Goal: Task Accomplishment & Management: Manage account settings

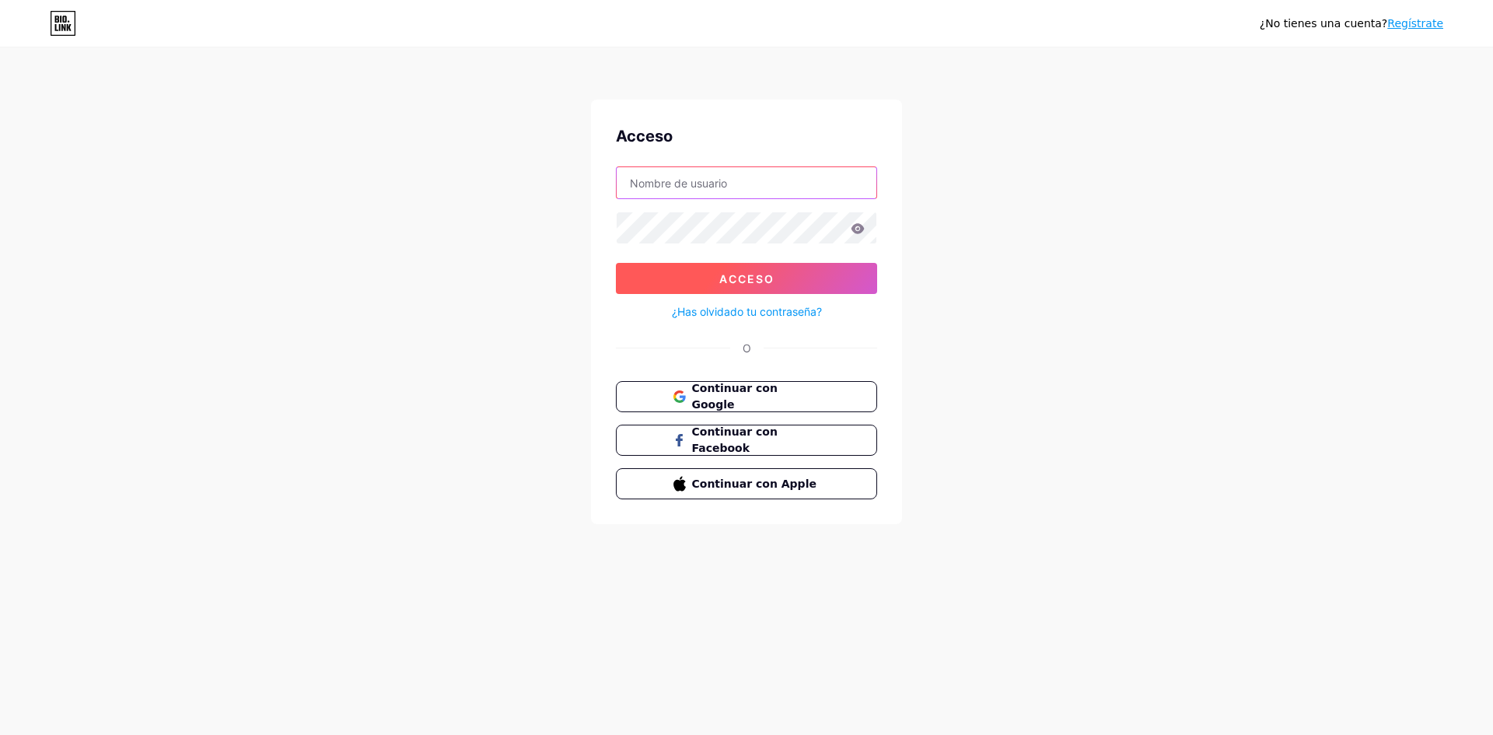
type input "elevenroses940@gmail.com"
click at [760, 272] on font "Acceso" at bounding box center [746, 278] width 55 height 13
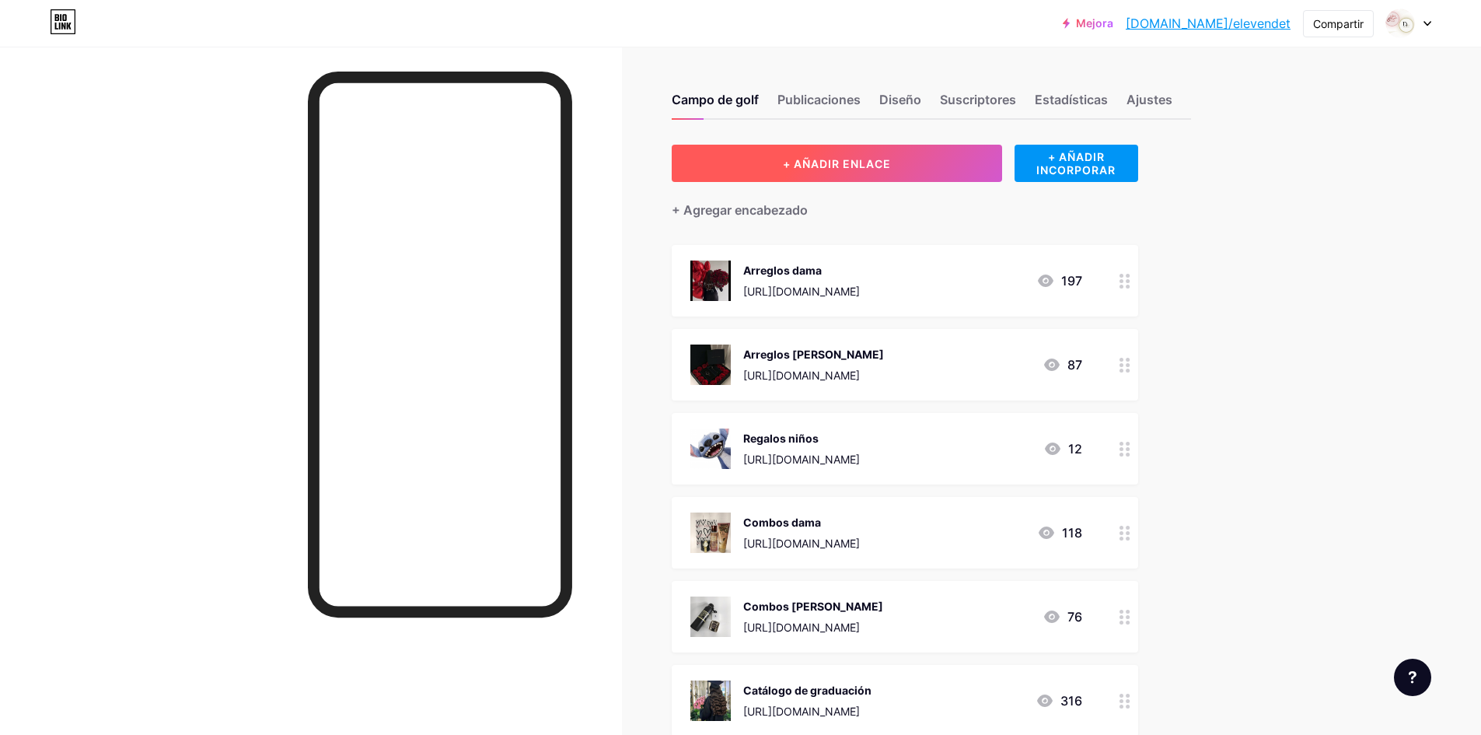
click at [854, 173] on button "+ AÑADIR ENLACE" at bounding box center [837, 163] width 330 height 37
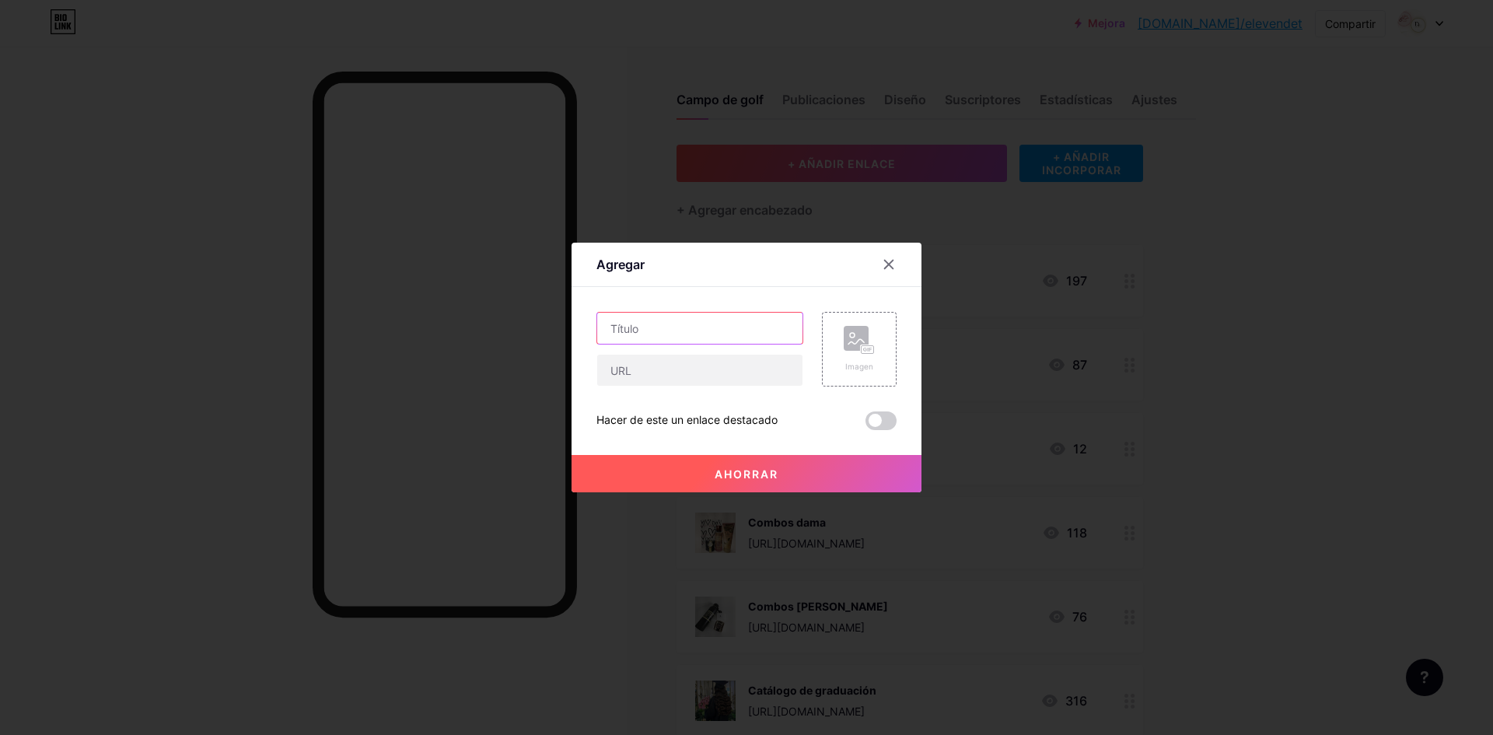
click at [651, 330] on input "text" at bounding box center [699, 328] width 205 height 31
type input "[PERSON_NAME] naturales"
click at [668, 372] on input "text" at bounding box center [699, 370] width 205 height 31
paste input "[URL][DOMAIN_NAME]"
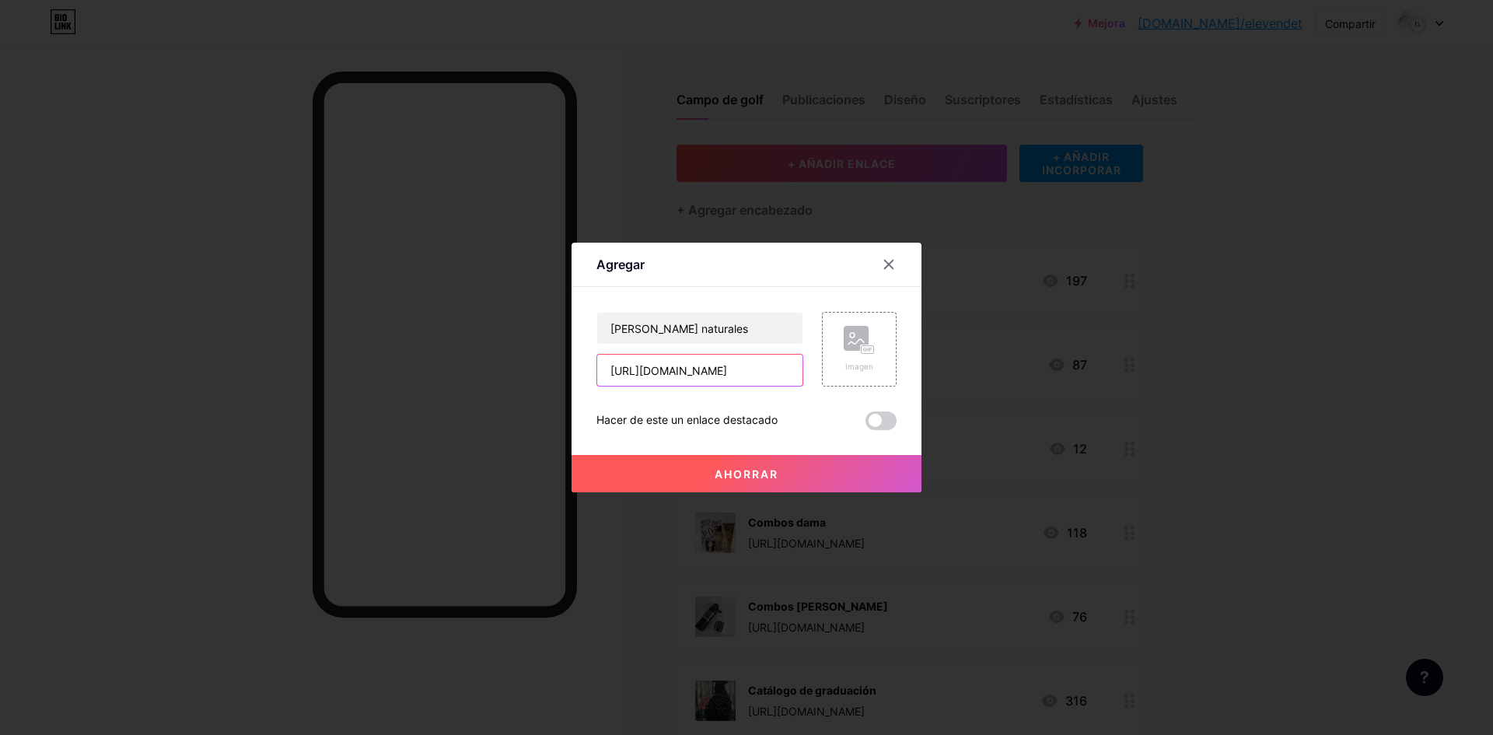
scroll to position [0, 281]
type input "[URL][DOMAIN_NAME]"
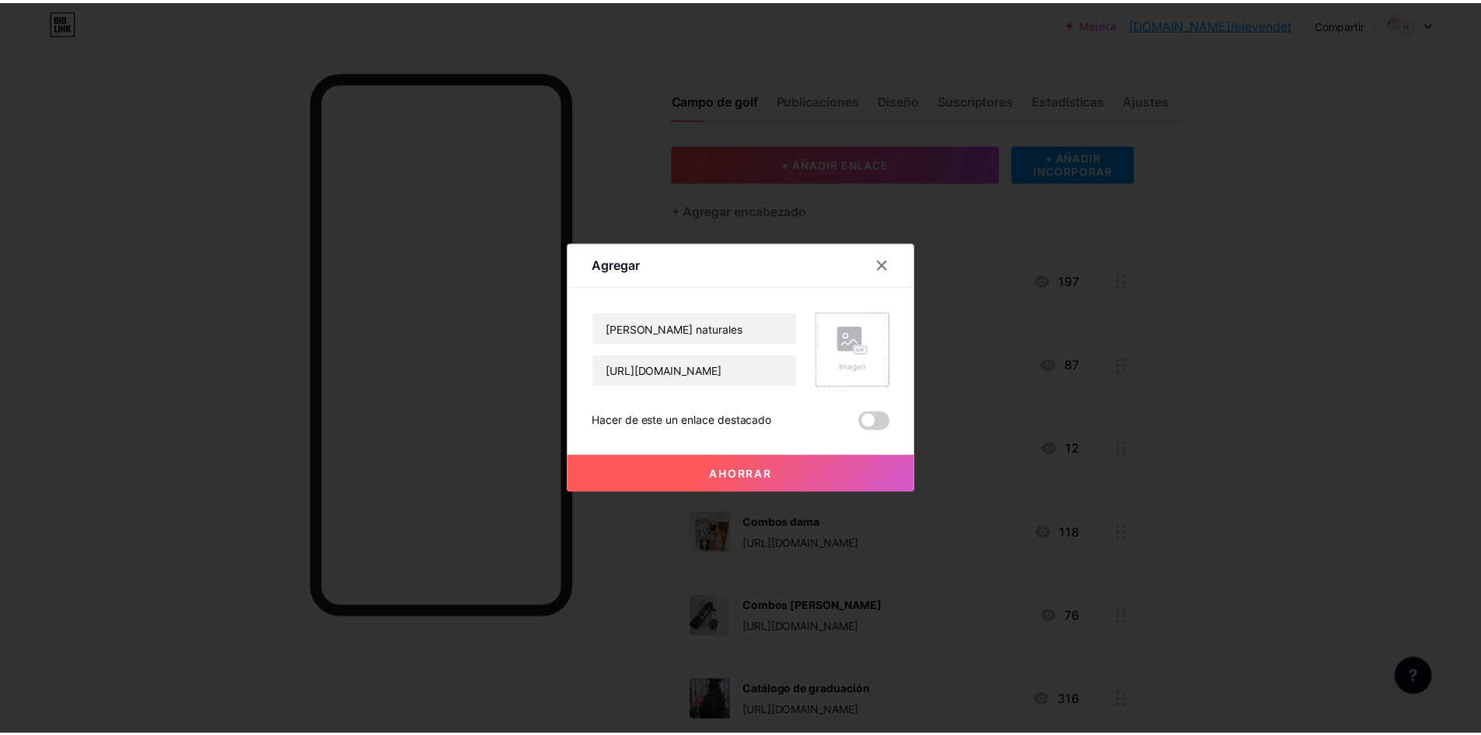
scroll to position [0, 0]
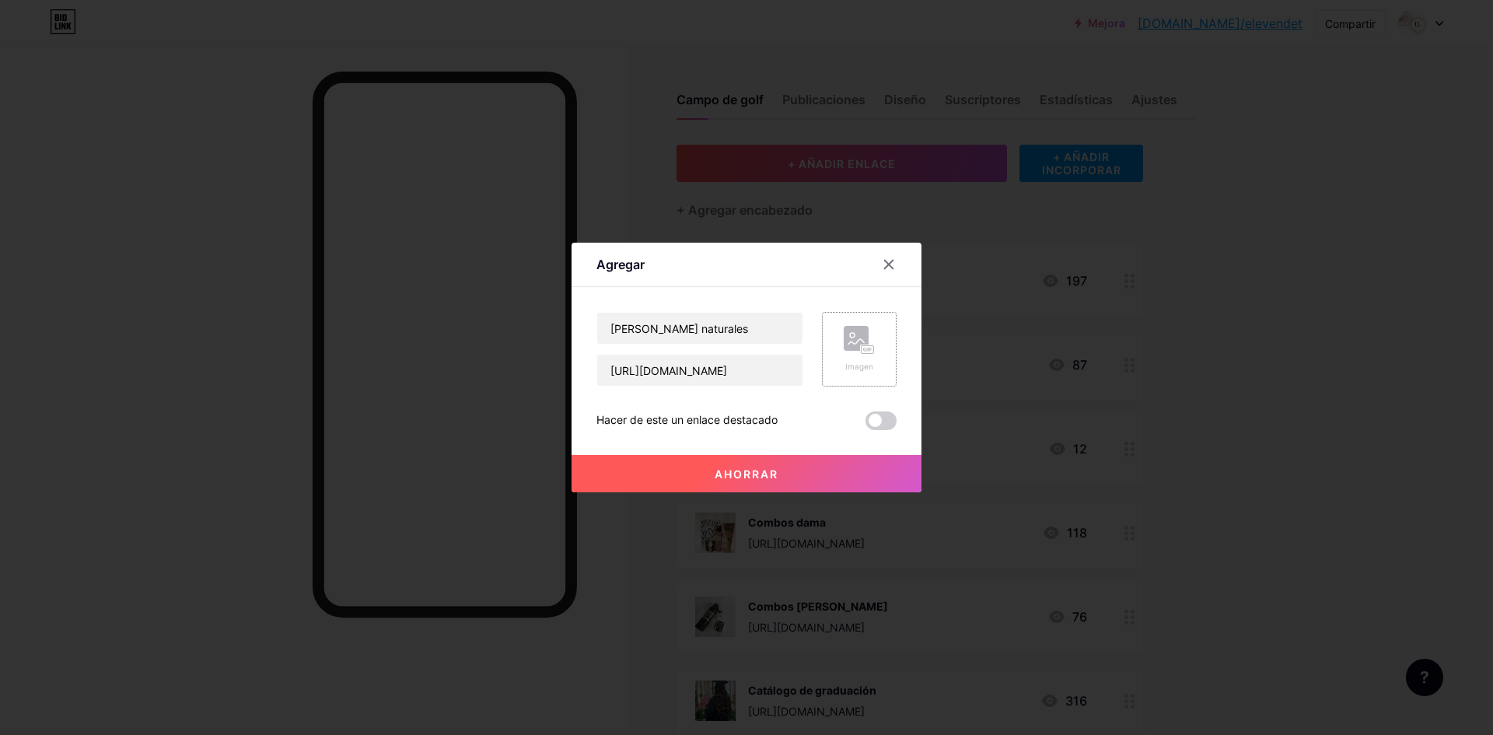
click at [844, 349] on rect at bounding box center [856, 338] width 25 height 25
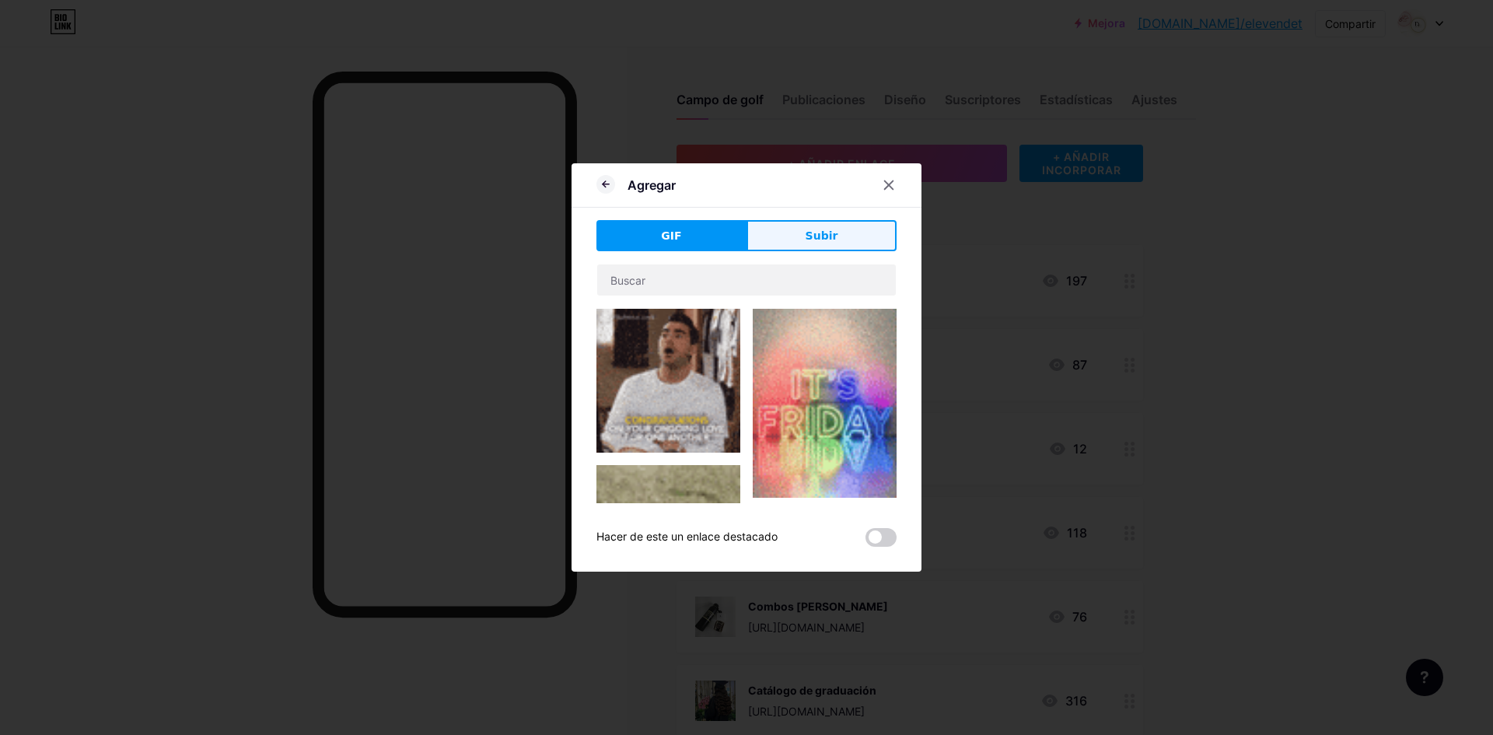
click at [795, 229] on button "Subir" at bounding box center [821, 235] width 150 height 31
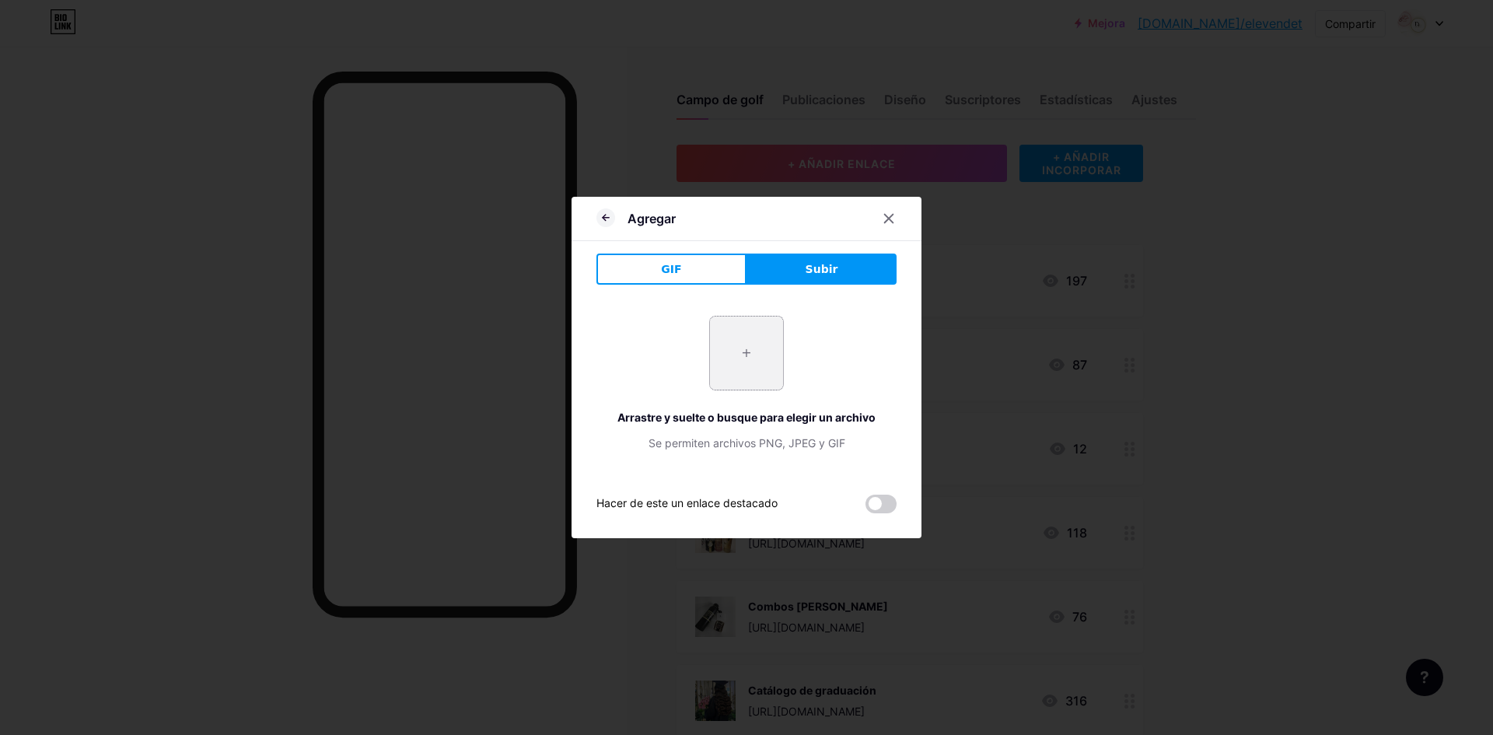
click at [753, 344] on input "file" at bounding box center [746, 352] width 73 height 73
type input "C:\fakepath\1c7501af72ecf09bad494109dd285a93 (2).jpg"
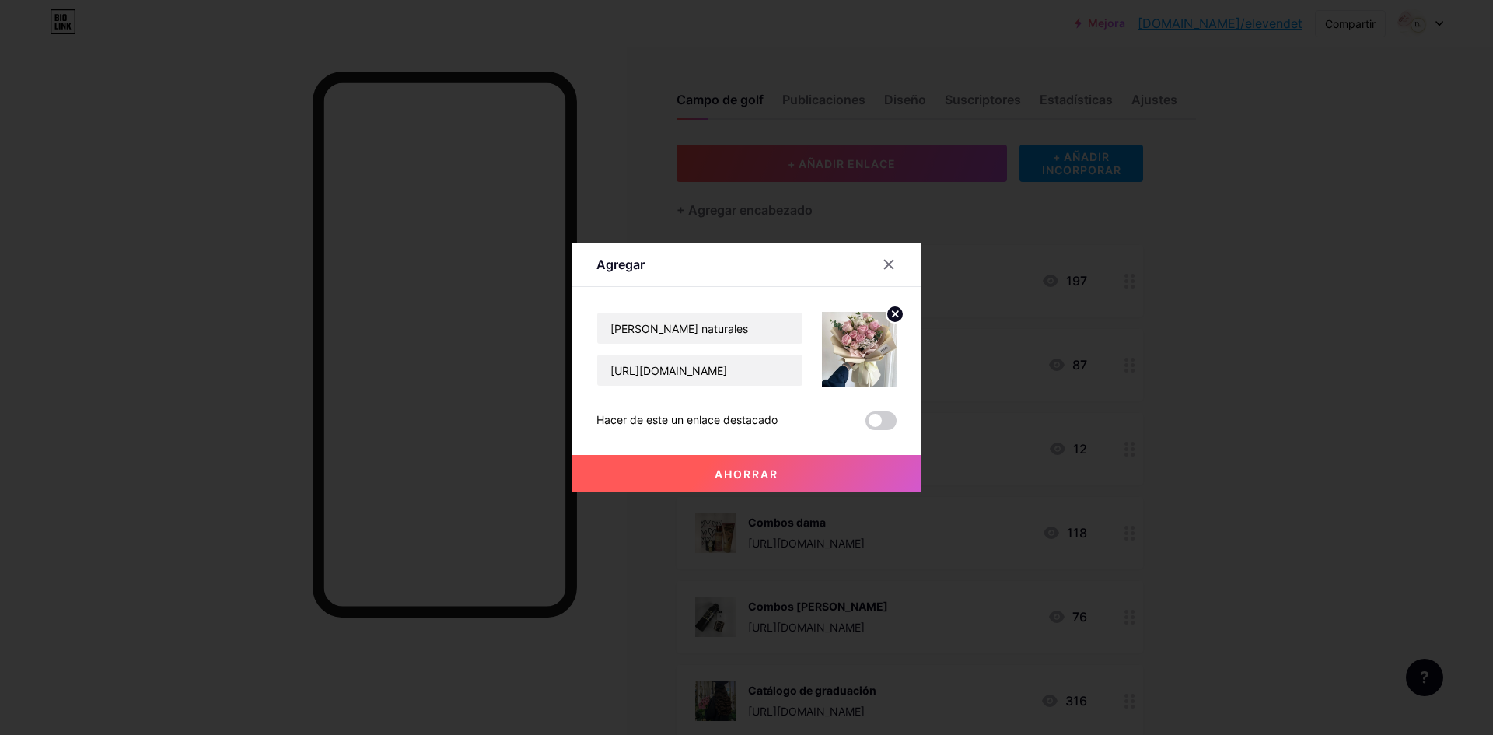
click at [746, 471] on font "Ahorrar" at bounding box center [747, 473] width 64 height 13
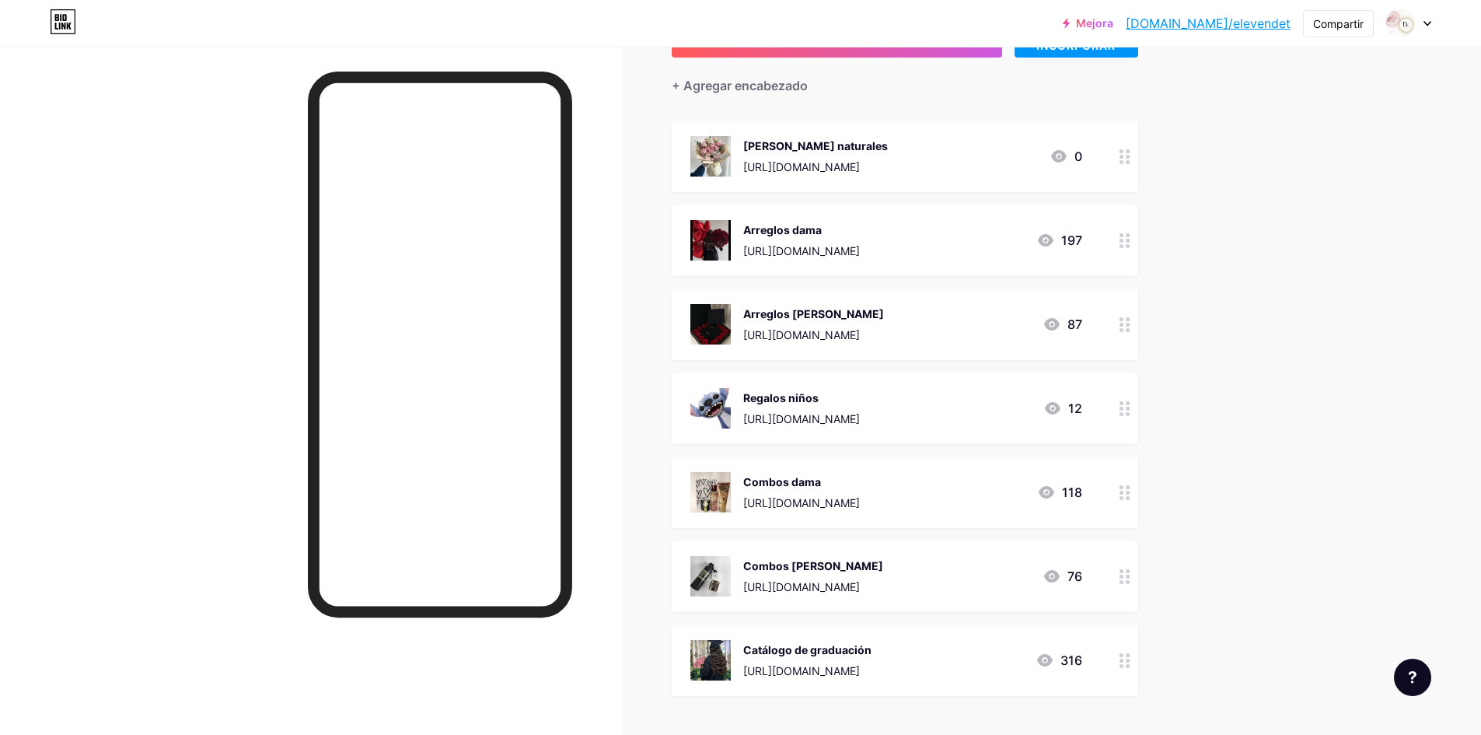
scroll to position [131, 0]
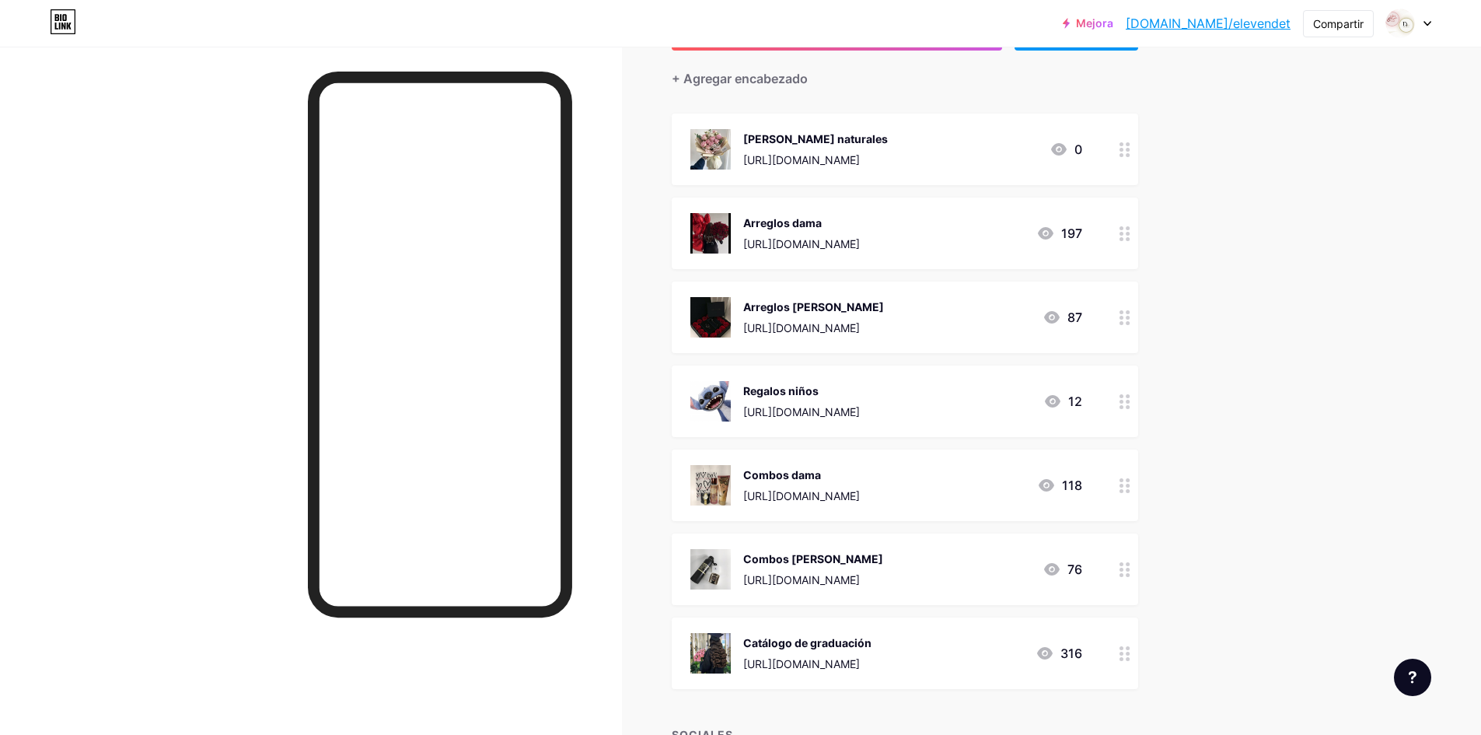
click at [860, 481] on div "Combos dama" at bounding box center [801, 475] width 117 height 16
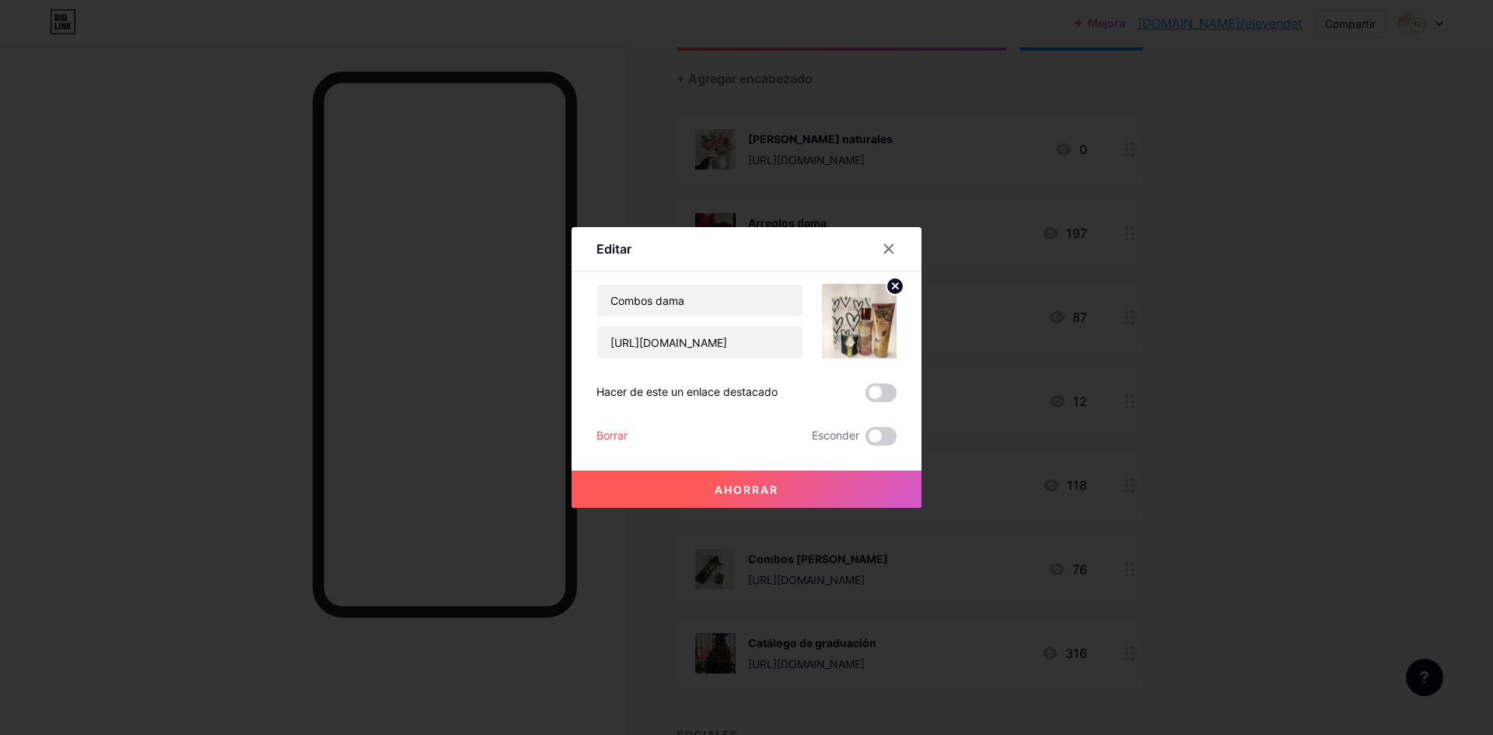
click at [893, 291] on circle at bounding box center [894, 286] width 17 height 17
click at [883, 250] on icon at bounding box center [889, 249] width 12 height 12
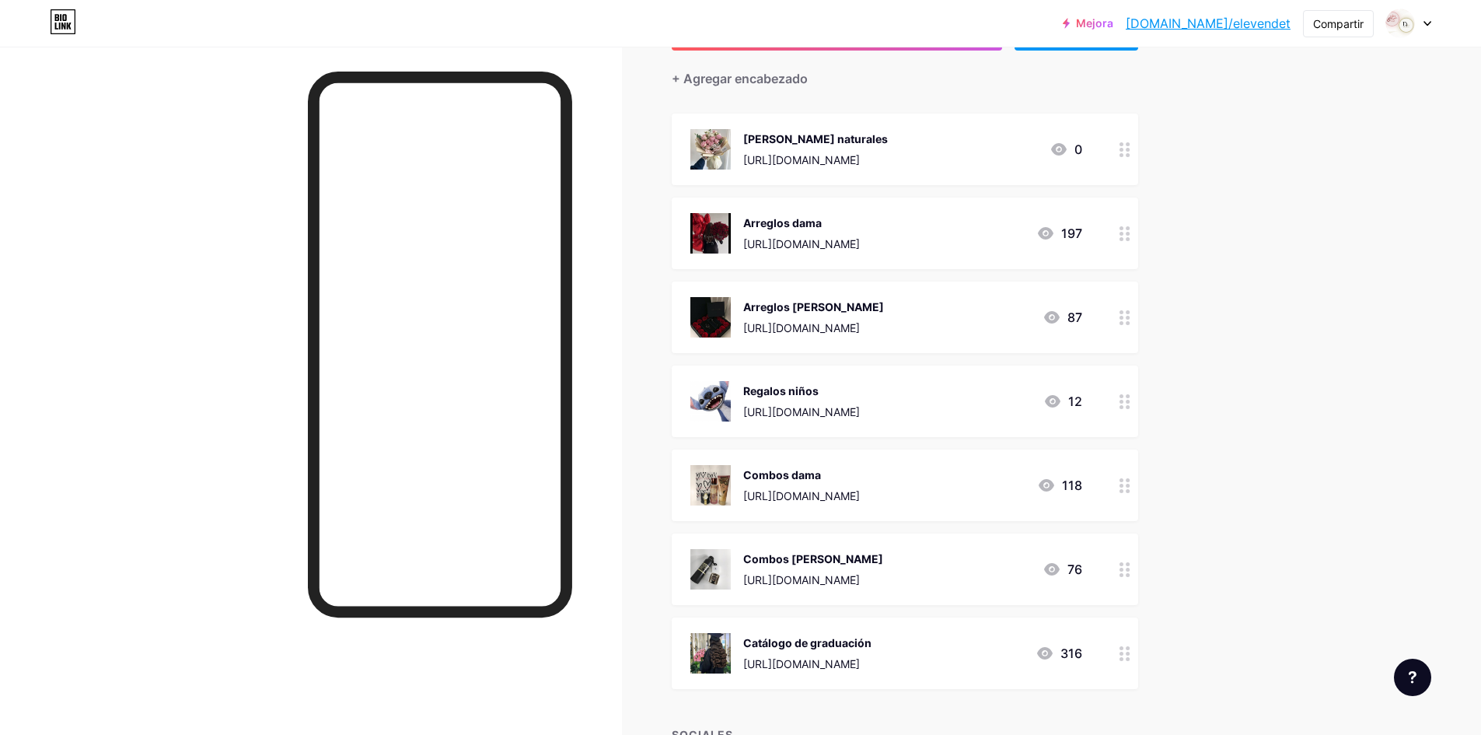
click at [1127, 493] on div at bounding box center [1125, 485] width 26 height 72
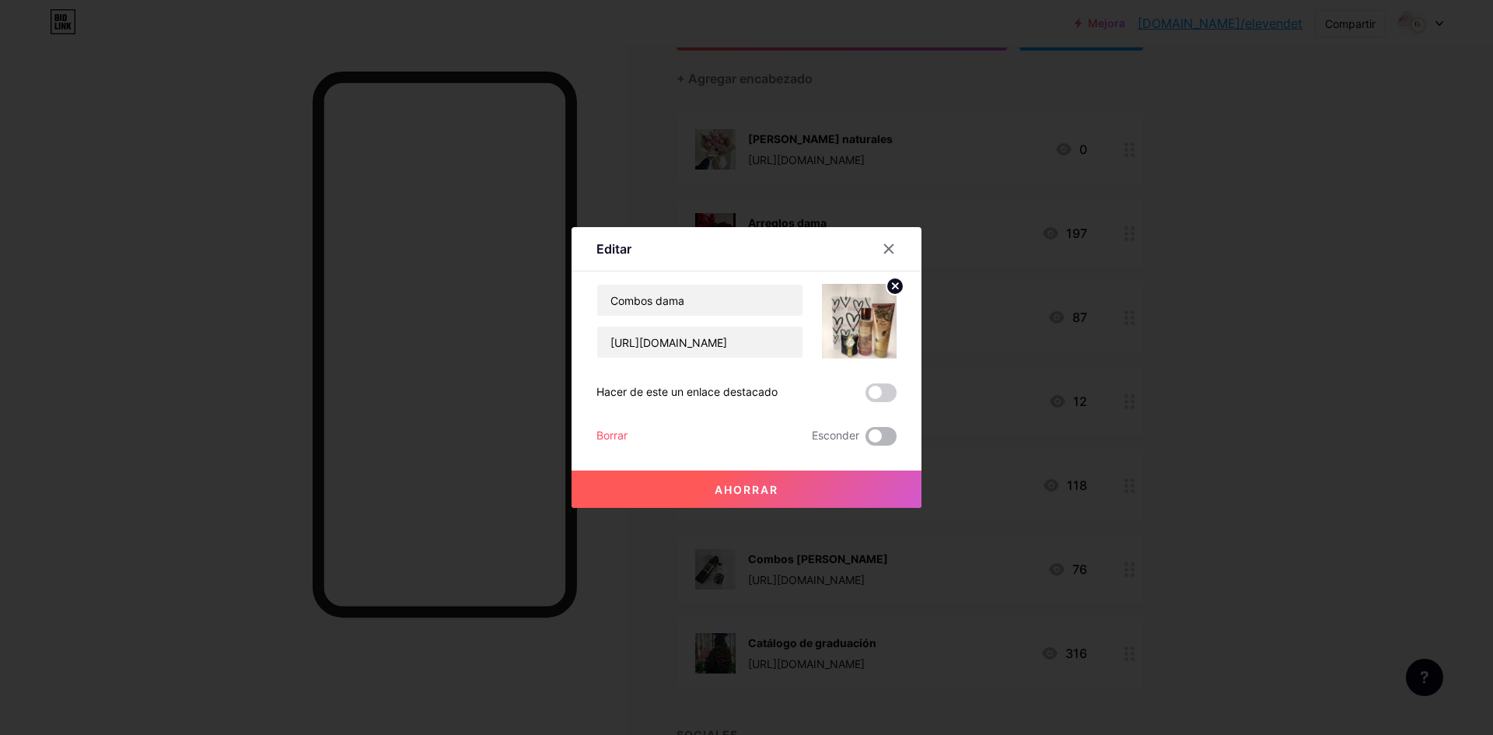
click at [879, 431] on span at bounding box center [880, 436] width 31 height 19
click at [865, 440] on input "checkbox" at bounding box center [865, 440] width 0 height 0
click at [1335, 481] on div at bounding box center [746, 367] width 1493 height 735
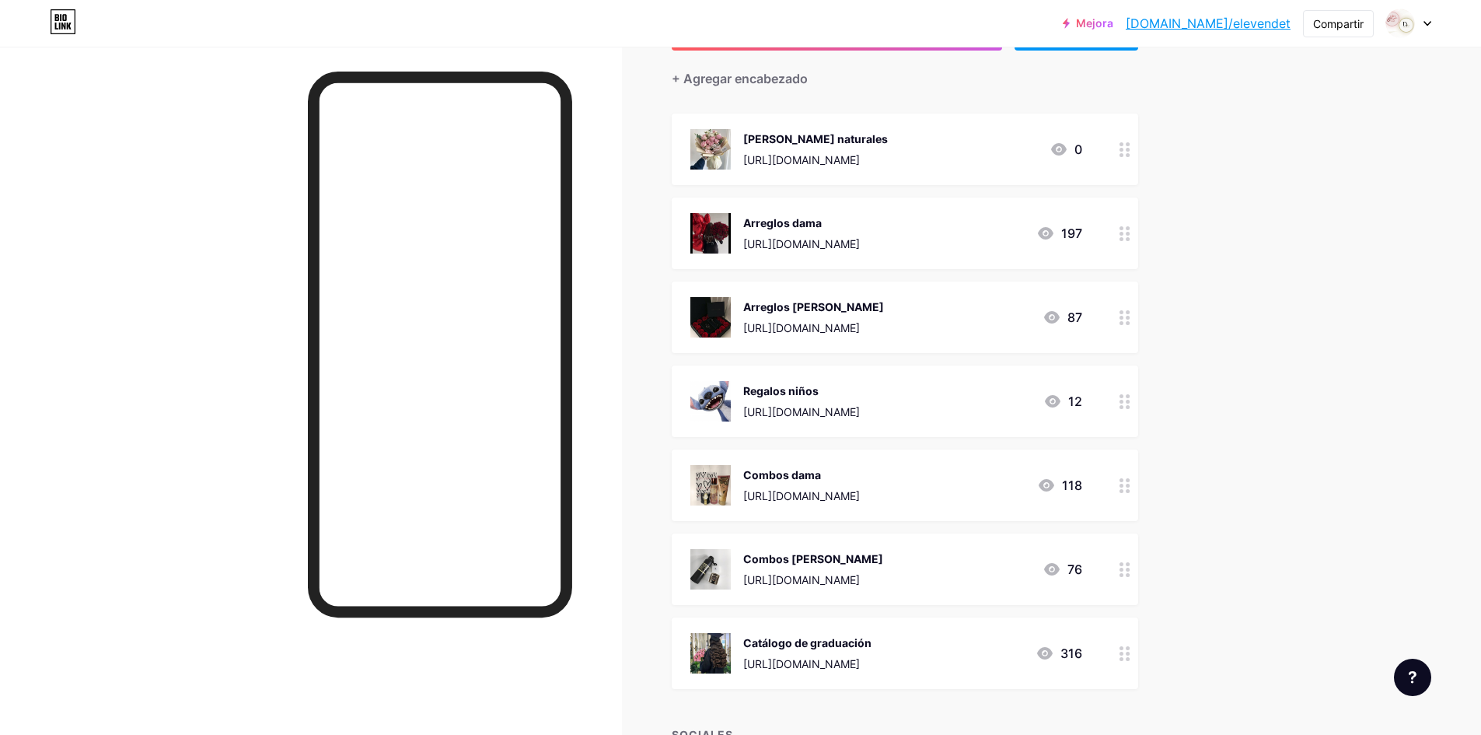
click at [860, 576] on font "https://drive.google.com/file/d/17N33RaNsdOH2yaasRbFPq6QwP99av1-W/view?usp=shar…" at bounding box center [801, 579] width 117 height 13
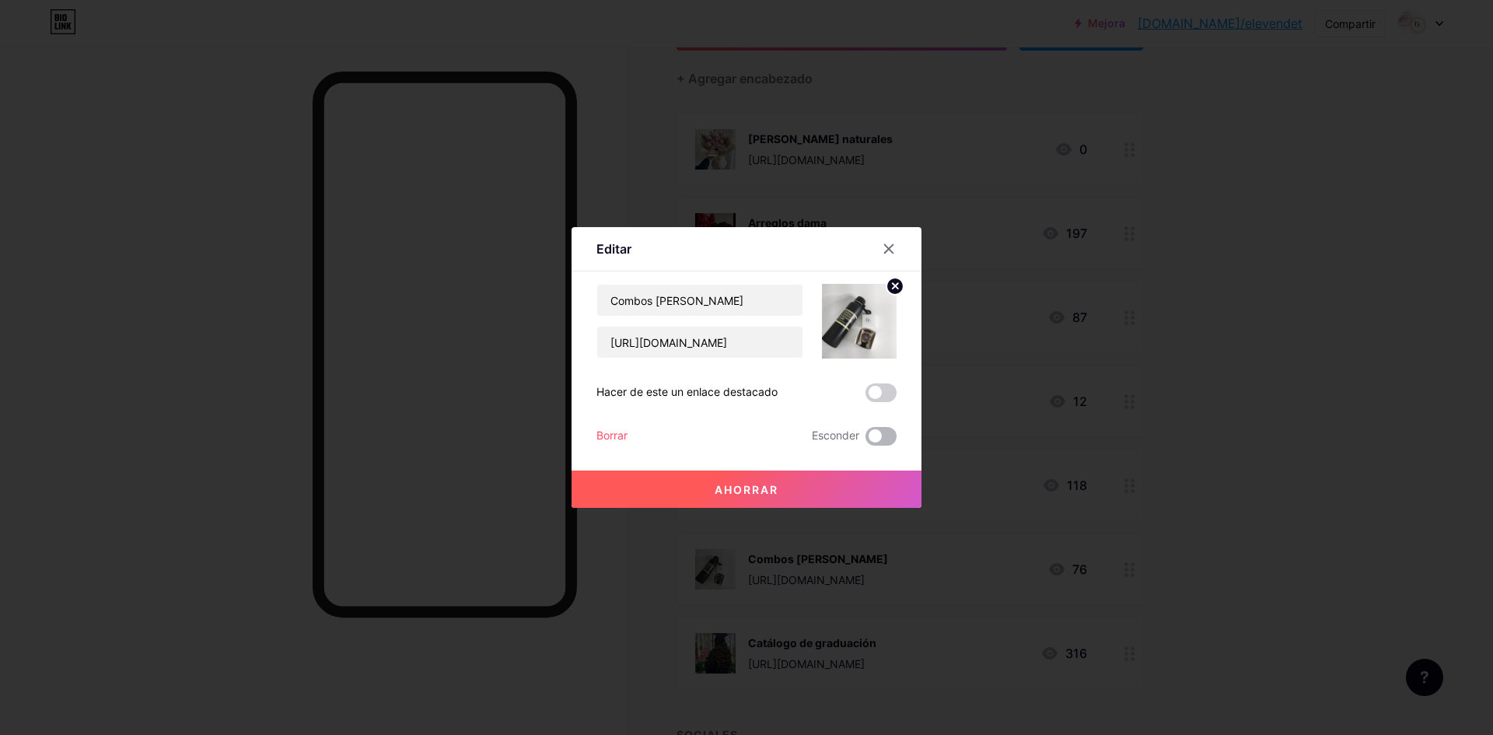
click at [883, 430] on span at bounding box center [880, 436] width 31 height 19
click at [865, 440] on input "checkbox" at bounding box center [865, 440] width 0 height 0
click at [1277, 389] on div at bounding box center [746, 367] width 1493 height 735
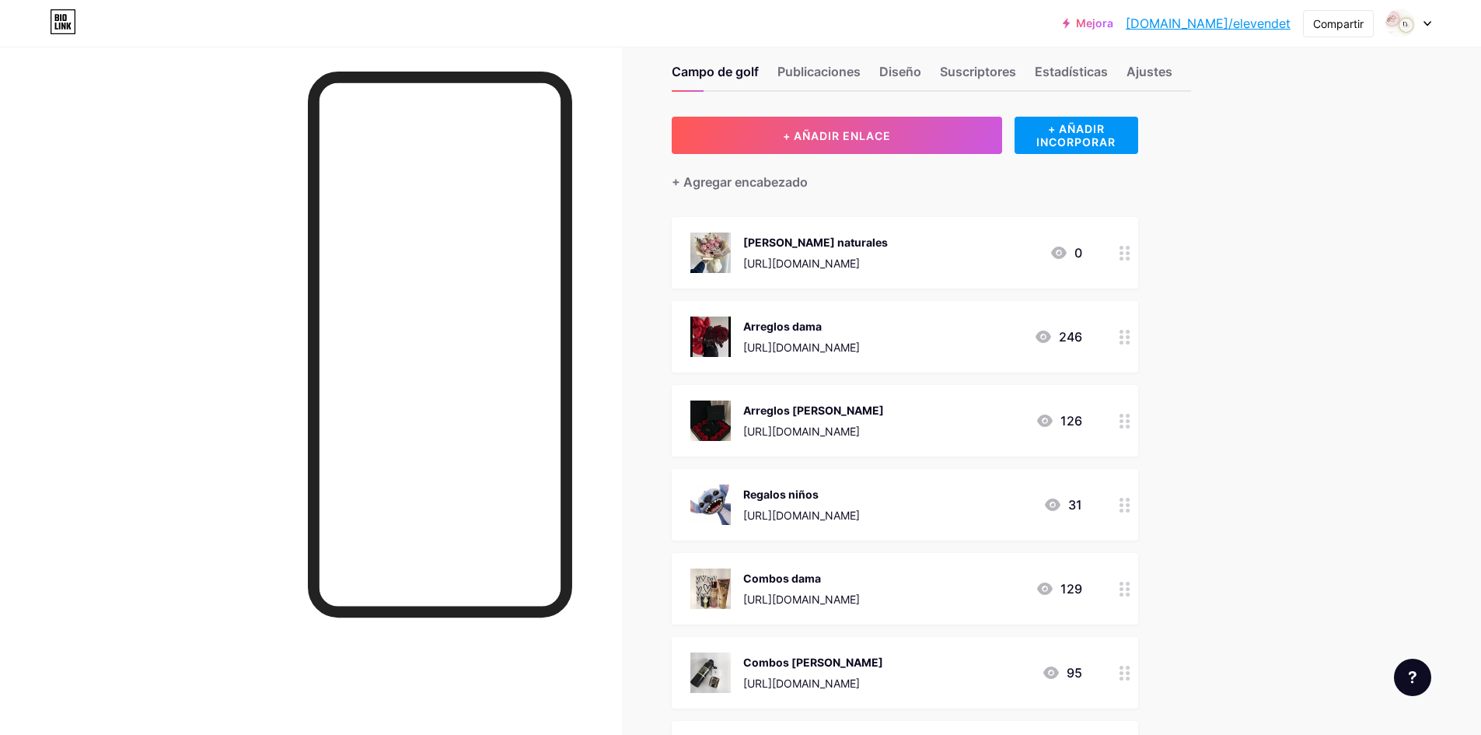
scroll to position [29, 0]
click at [1123, 598] on div at bounding box center [1125, 588] width 26 height 72
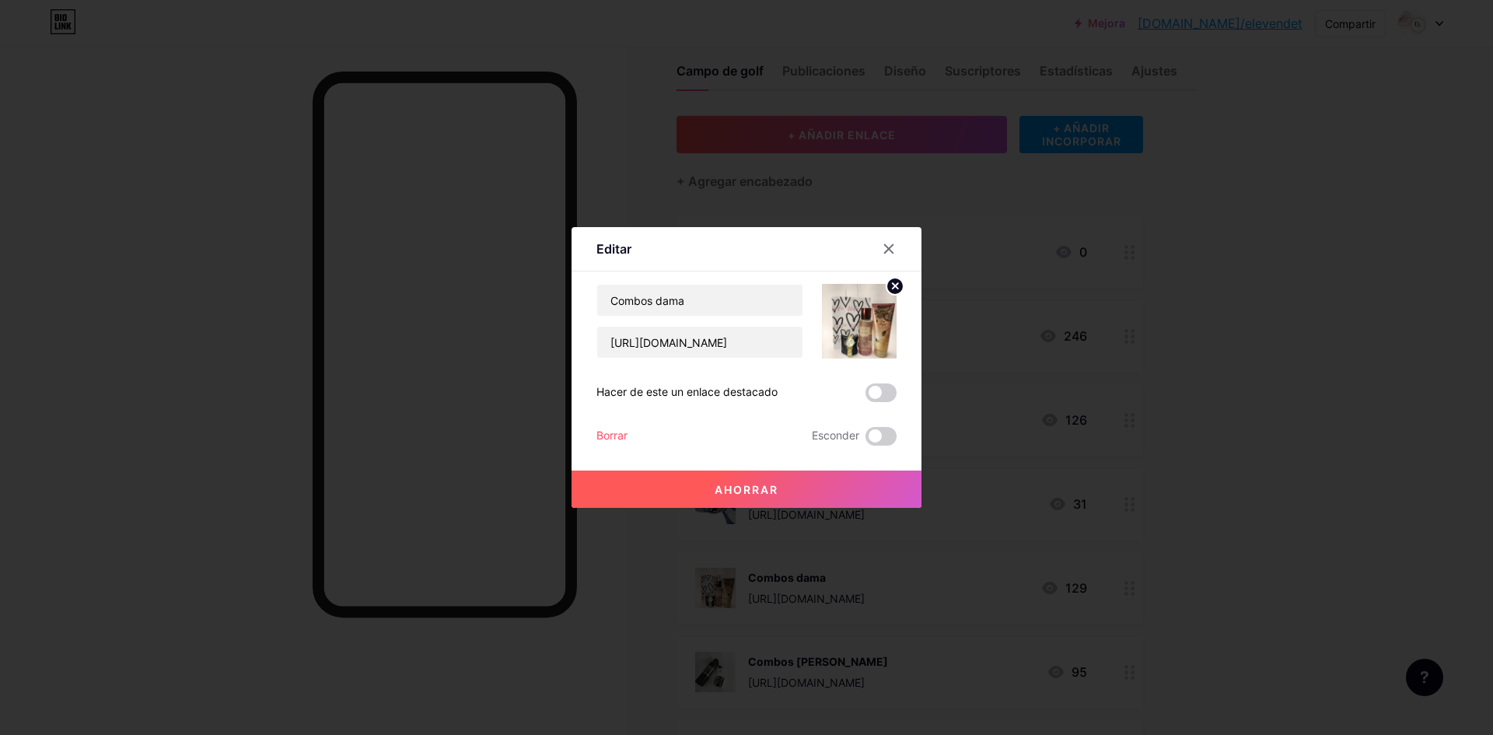
click at [611, 435] on font "Borrar" at bounding box center [611, 434] width 31 height 13
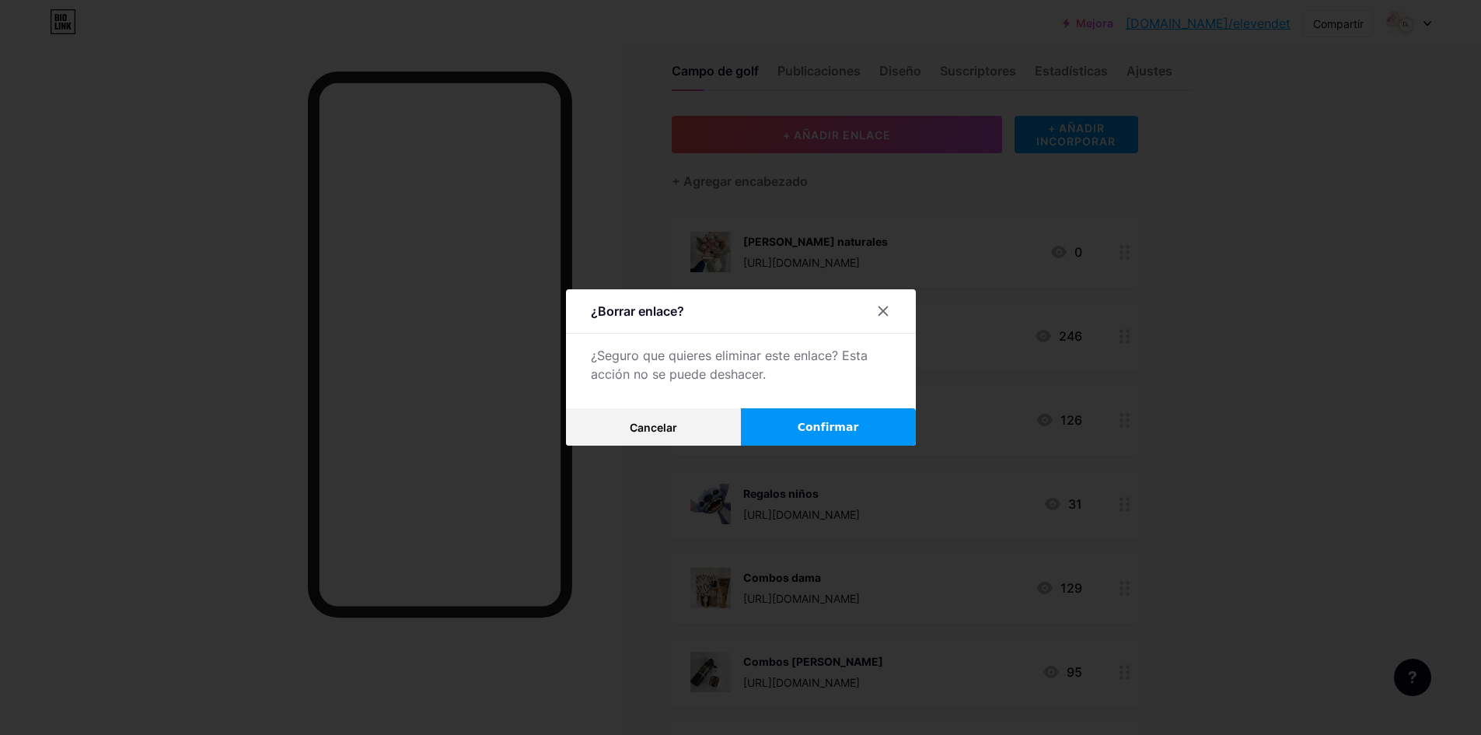
click at [813, 425] on font "Confirmar" at bounding box center [828, 427] width 61 height 12
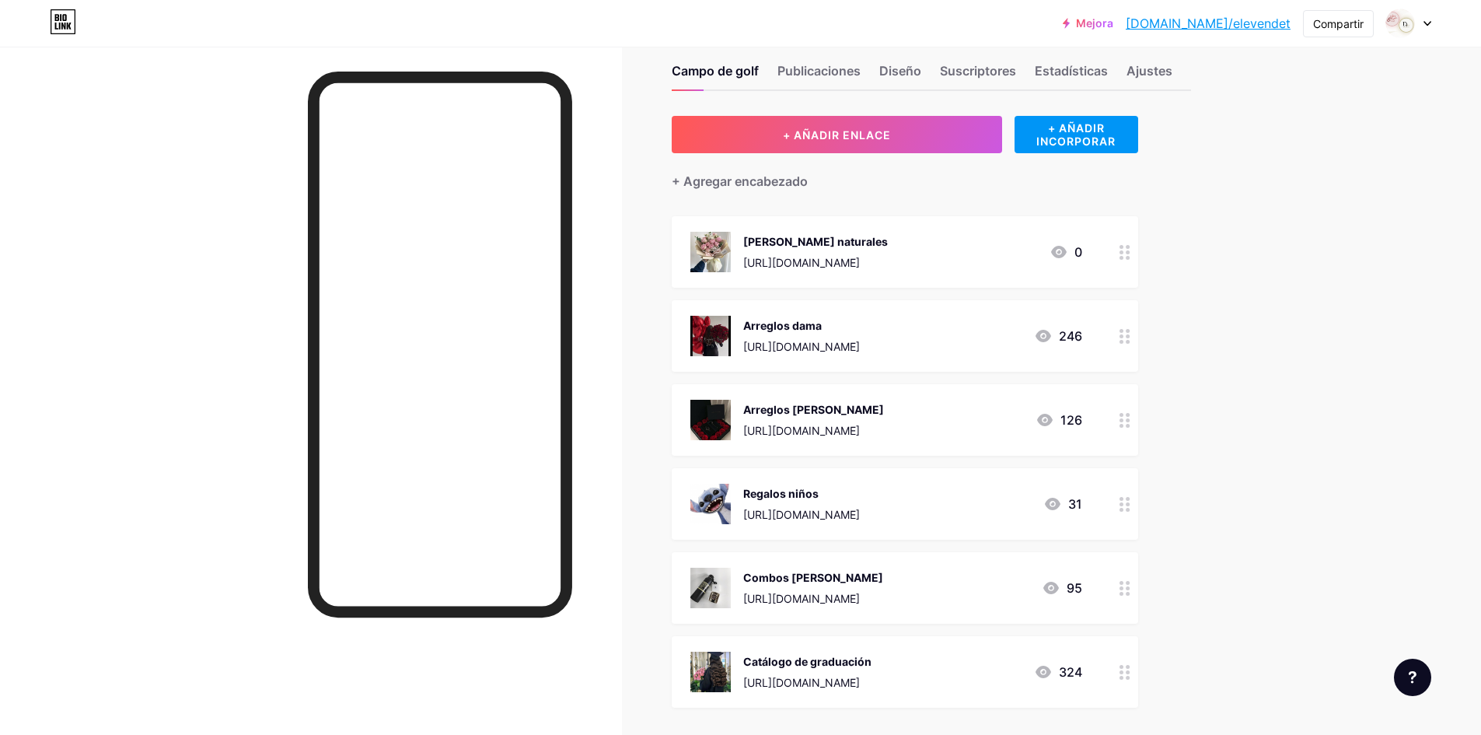
click at [860, 602] on font "https://drive.google.com/file/d/17N33RaNsdOH2yaasRbFPq6QwP99av1-W/view?usp=shar…" at bounding box center [801, 598] width 117 height 13
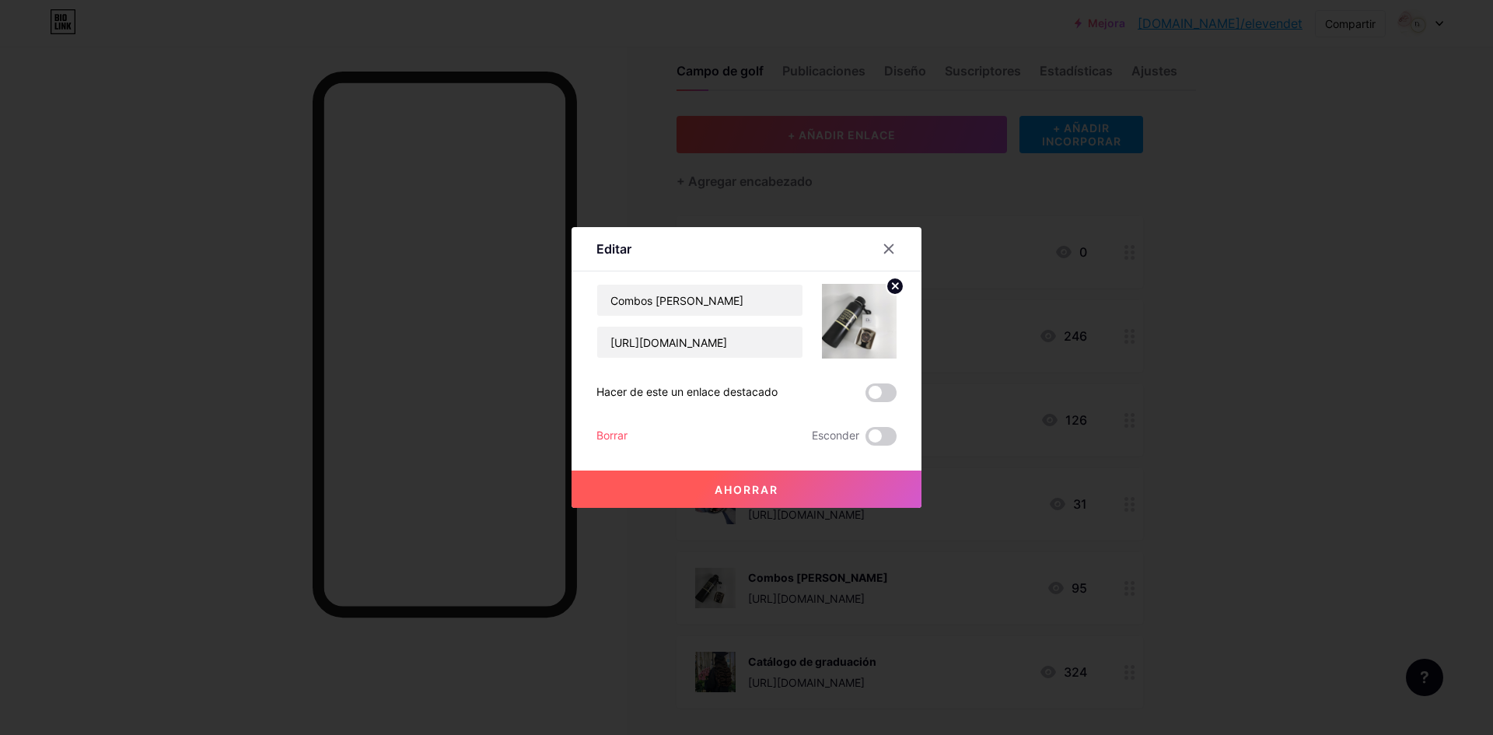
click at [617, 427] on div "Borrar" at bounding box center [611, 436] width 31 height 19
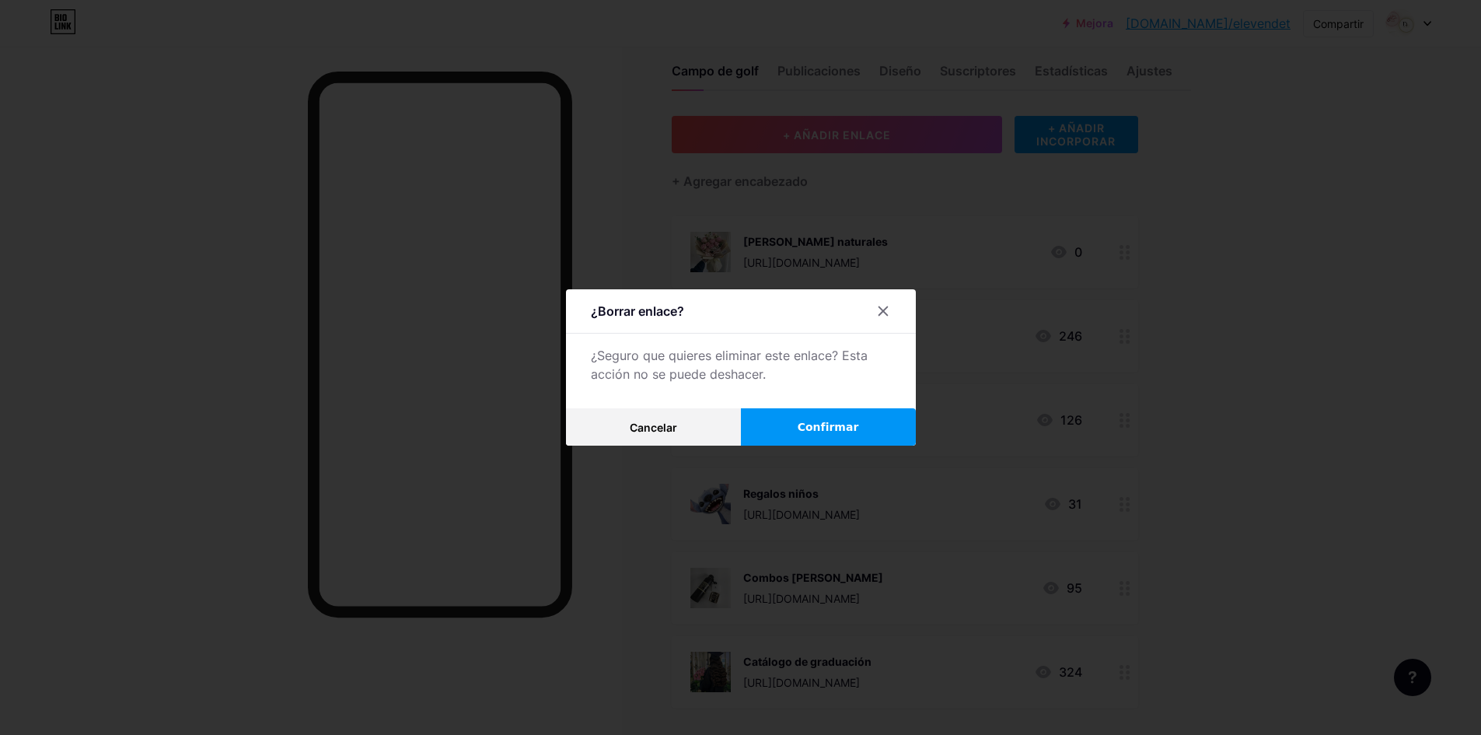
click at [846, 447] on div at bounding box center [740, 367] width 1481 height 735
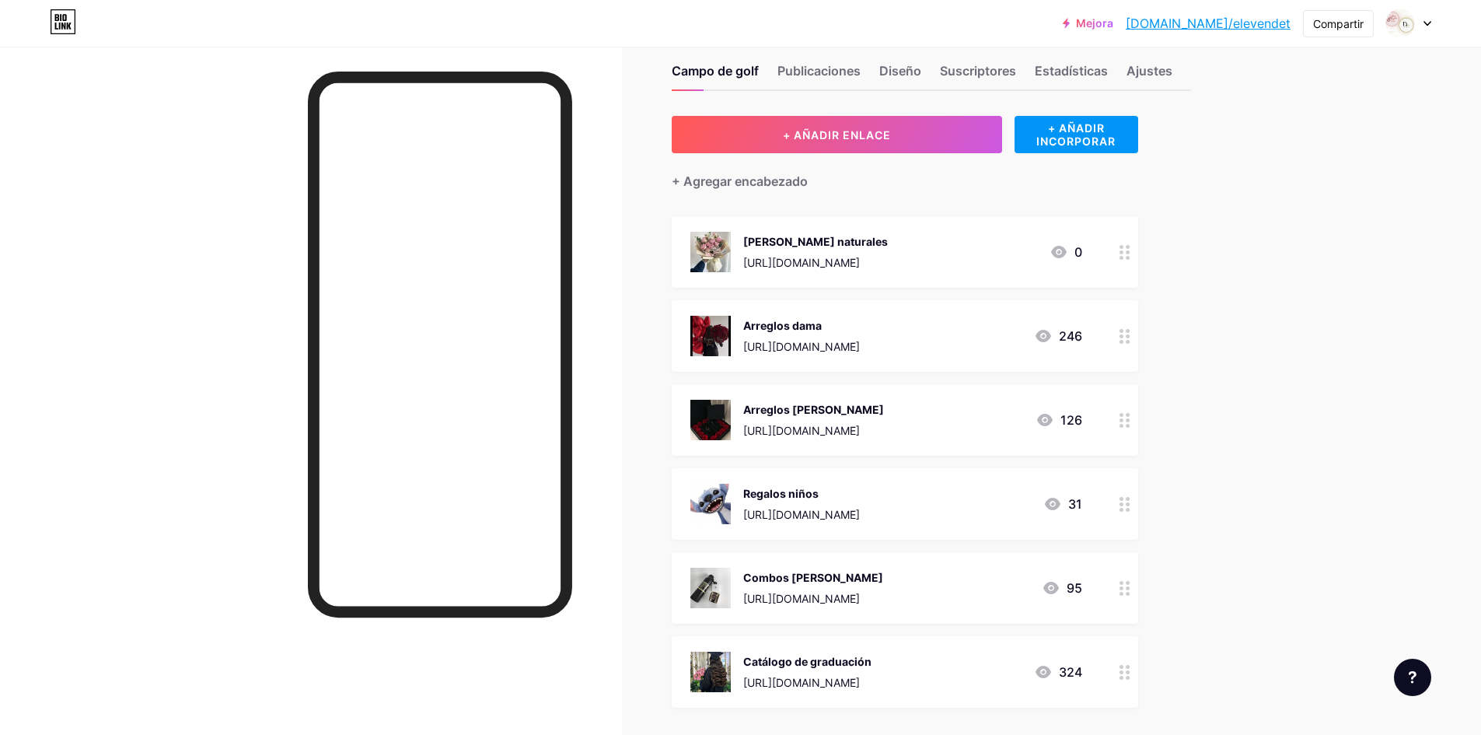
click at [753, 596] on font "https://drive.google.com/file/d/17N33RaNsdOH2yaasRbFPq6QwP99av1-W/view?usp=shar…" at bounding box center [801, 598] width 117 height 13
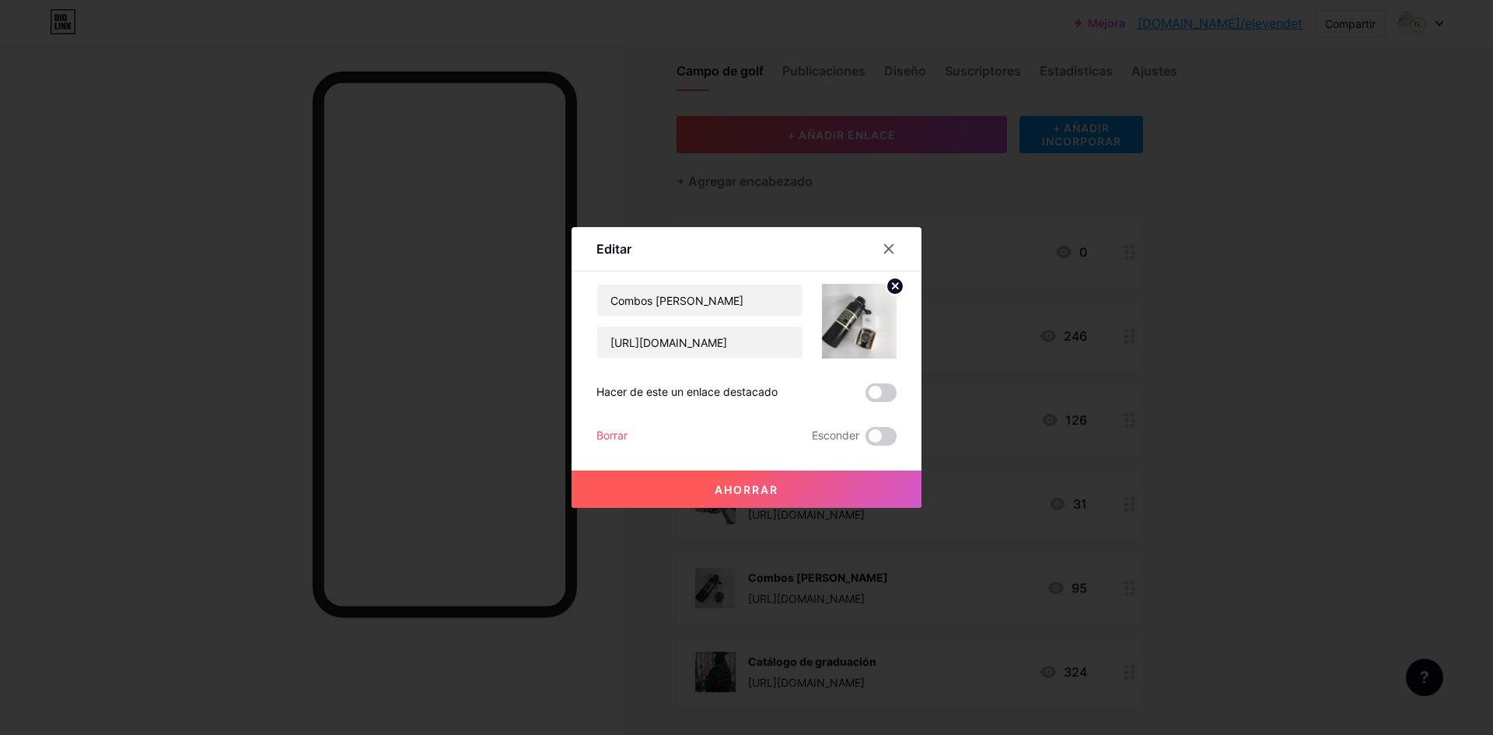
click at [610, 434] on font "Borrar" at bounding box center [611, 434] width 31 height 13
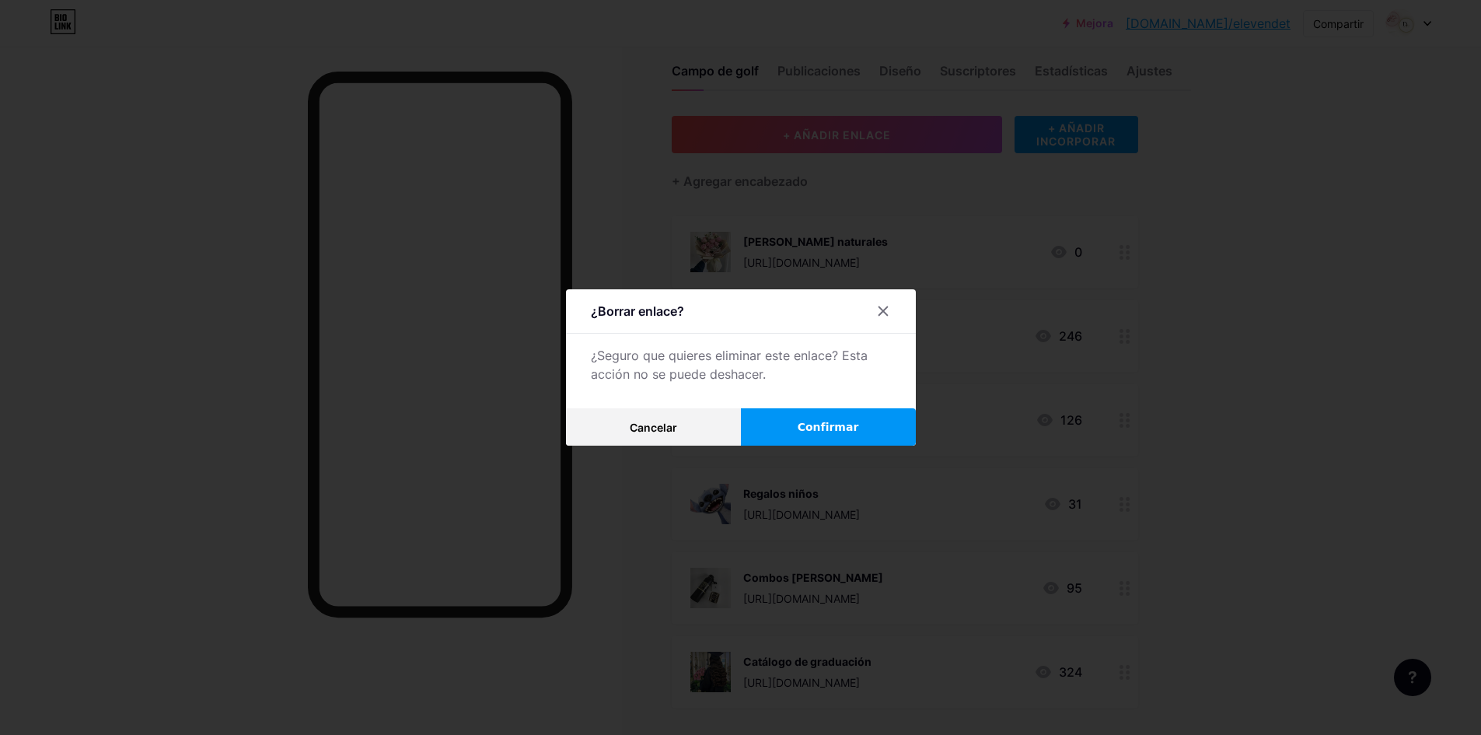
click at [783, 435] on button "Confirmar" at bounding box center [828, 426] width 175 height 37
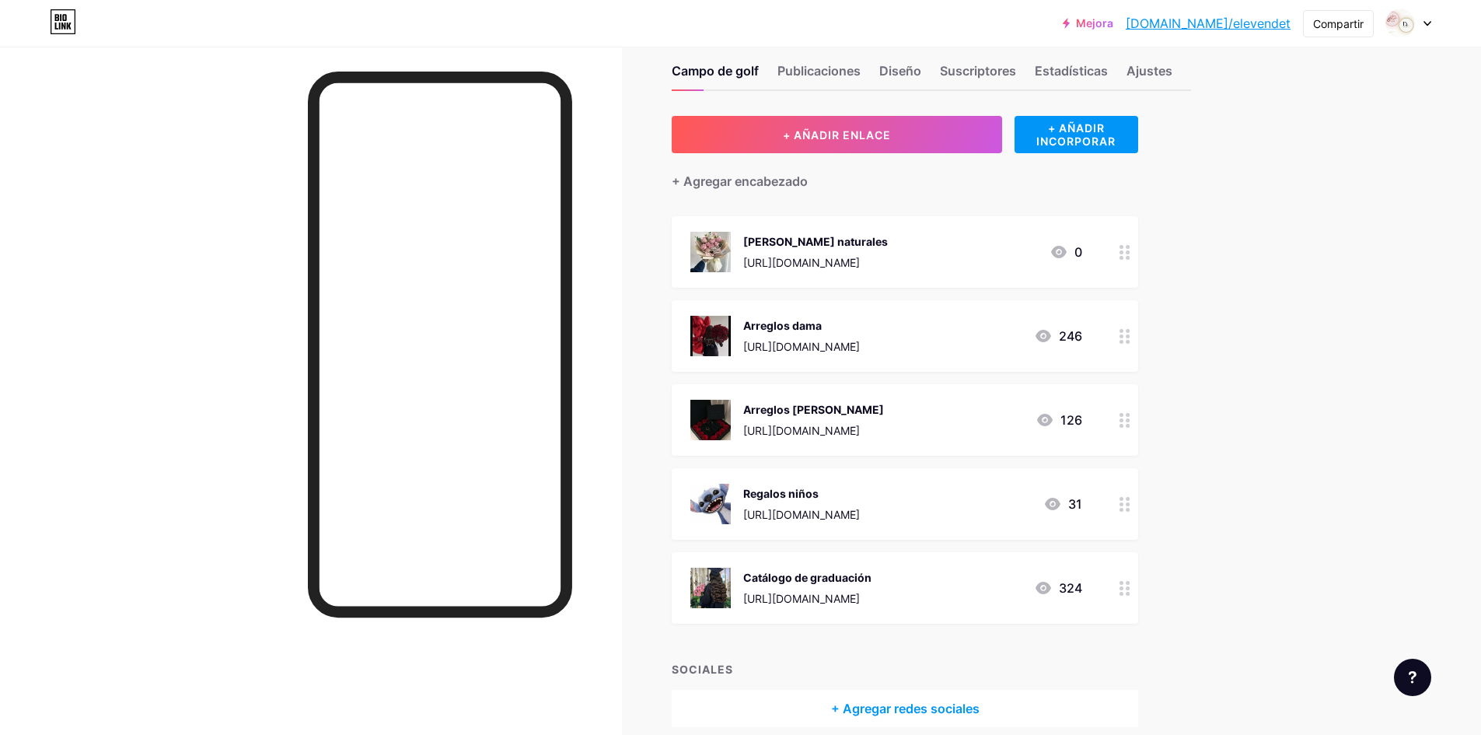
click at [1281, 256] on div "Mejora bio.link/once... bio.link/elevendet Compartir Cambiar de cuenta Once/Det…" at bounding box center [740, 388] width 1481 height 834
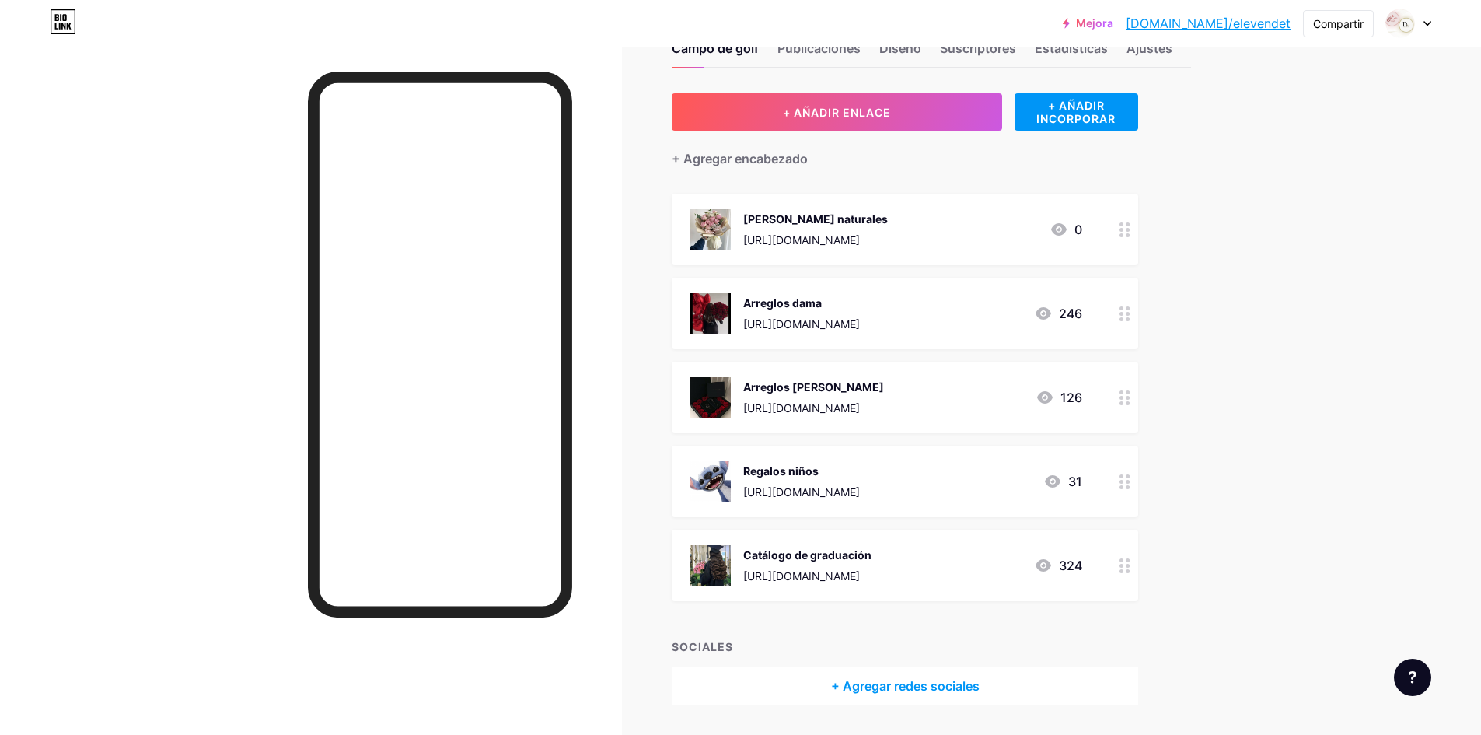
scroll to position [47, 0]
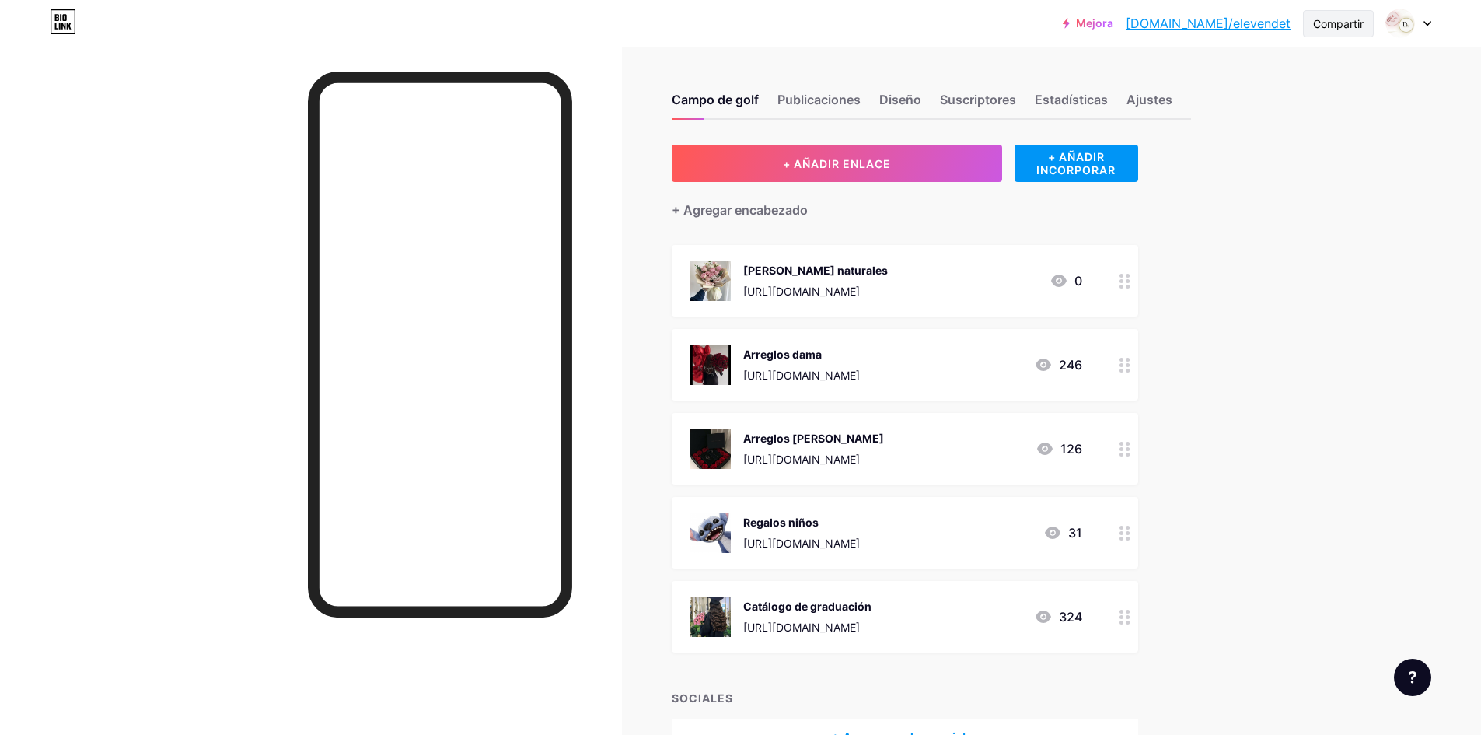
click at [1334, 26] on font "Compartir" at bounding box center [1338, 23] width 51 height 13
click at [1263, 71] on div "Copiar enlace" at bounding box center [1234, 80] width 86 height 19
